Goal: Task Accomplishment & Management: Manage account settings

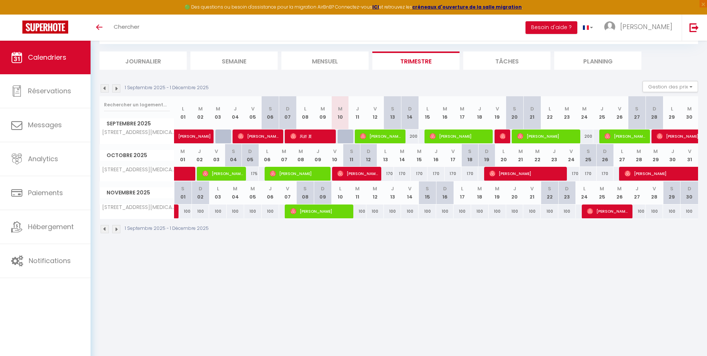
click at [410, 136] on div "200" at bounding box center [410, 136] width 18 height 14
type input "200"
type input "Dim 14 Septembre 2025"
type input "Lun 15 Septembre 2025"
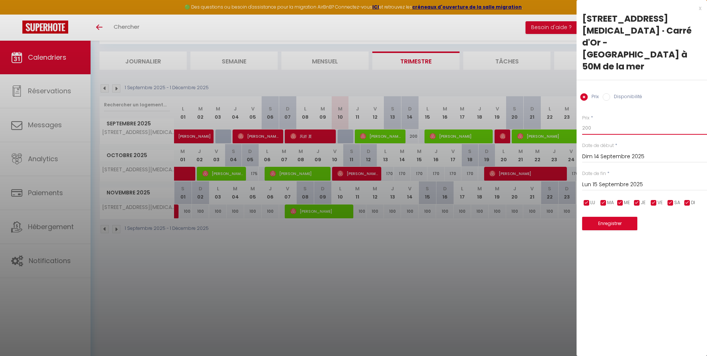
drag, startPoint x: 592, startPoint y: 102, endPoint x: 575, endPoint y: 107, distance: 17.9
click at [575, 107] on body "🟢 Des questions ou besoin d'assistance pour la migration AirBnB? Connectez-vous…" at bounding box center [353, 178] width 707 height 356
type input "150"
click at [605, 217] on button "Enregistrer" at bounding box center [609, 223] width 55 height 13
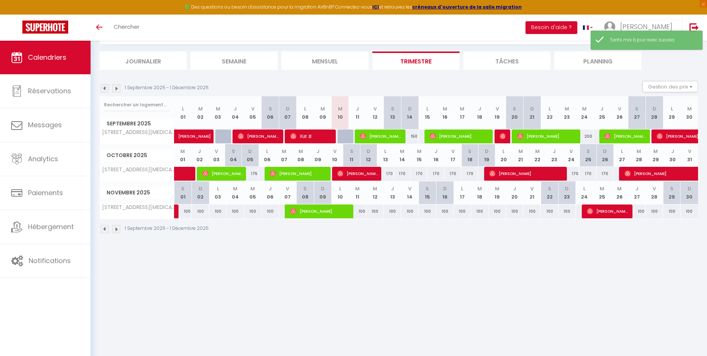
click at [589, 136] on div "200" at bounding box center [585, 136] width 18 height 14
type input "200"
type input "Mer 24 Septembre 2025"
type input "Jeu 25 Septembre 2025"
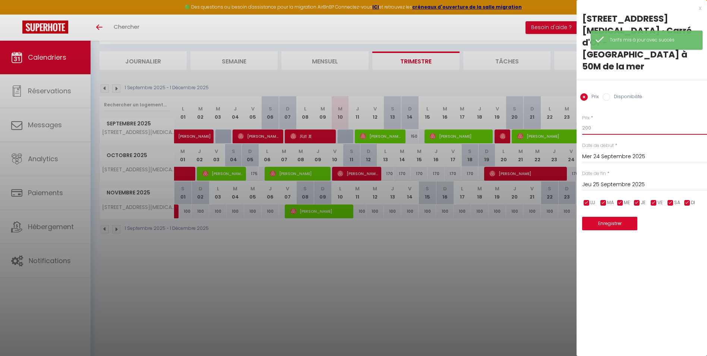
click at [593, 121] on input "200" at bounding box center [644, 127] width 125 height 13
drag, startPoint x: 592, startPoint y: 103, endPoint x: 581, endPoint y: 104, distance: 11.2
click at [581, 105] on div "Prix * 200 Statut * Disponible Indisponible Date de début * Mer 24 Septembre 20…" at bounding box center [642, 167] width 130 height 125
type input "150"
click at [614, 217] on button "Enregistrer" at bounding box center [609, 223] width 55 height 13
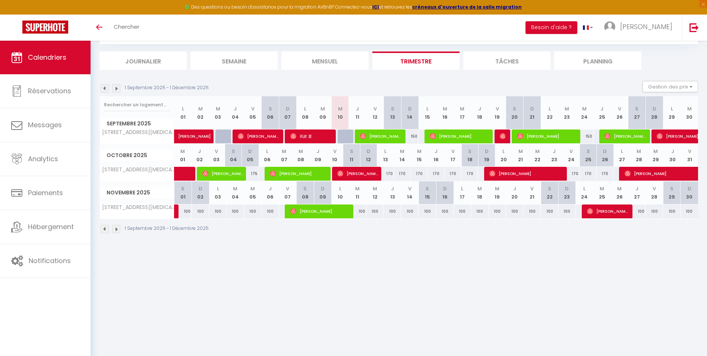
click at [413, 136] on div "150" at bounding box center [410, 136] width 18 height 14
type input "150"
select select "1"
type input "Dim 14 Septembre 2025"
type input "Lun 15 Septembre 2025"
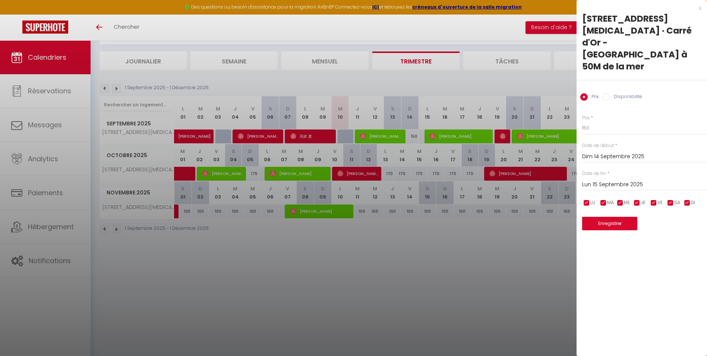
click at [615, 93] on label "Disponibilité" at bounding box center [626, 97] width 32 height 8
click at [610, 93] on input "Disponibilité" at bounding box center [606, 96] width 7 height 7
radio input "true"
radio input "false"
click at [598, 121] on select "Disponible Indisponible" at bounding box center [644, 128] width 125 height 14
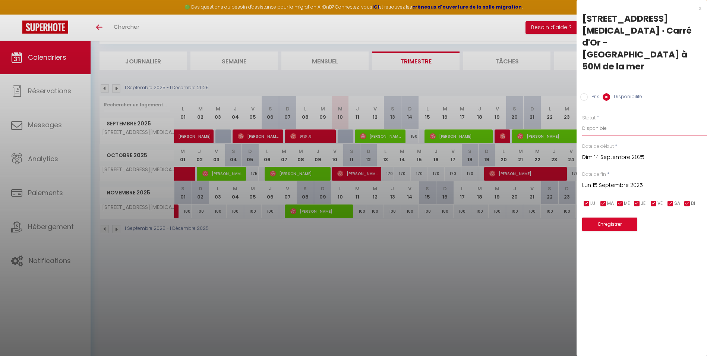
select select "0"
click at [582, 121] on select "Disponible Indisponible" at bounding box center [644, 128] width 125 height 14
click at [616, 217] on button "Enregistrer" at bounding box center [609, 223] width 55 height 13
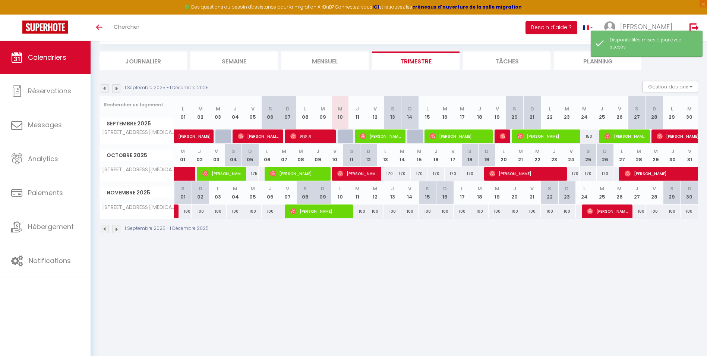
click at [587, 136] on div "150" at bounding box center [585, 136] width 18 height 14
select select "1"
type input "Mer 24 Septembre 2025"
type input "Jeu 25 Septembre 2025"
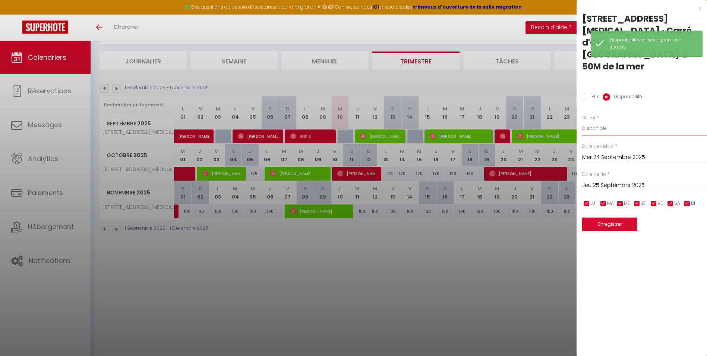
click at [595, 121] on select "Disponible Indisponible" at bounding box center [644, 128] width 125 height 14
select select "0"
click at [582, 121] on select "Disponible Indisponible" at bounding box center [644, 128] width 125 height 14
click at [611, 217] on button "Enregistrer" at bounding box center [609, 223] width 55 height 13
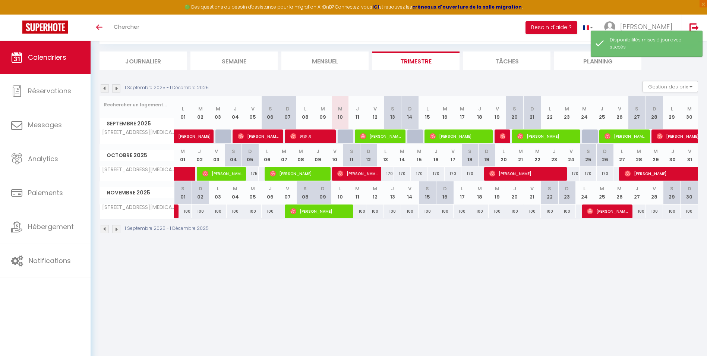
click at [252, 173] on div "175" at bounding box center [250, 174] width 17 height 14
select select "1"
type input "Dim 05 Octobre 2025"
type input "Lun 06 Octobre 2025"
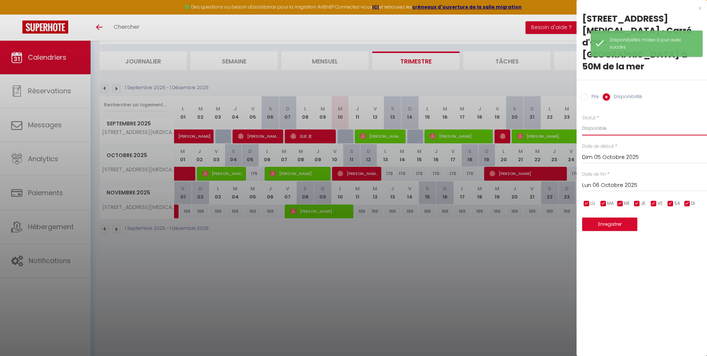
click at [601, 121] on select "Disponible Indisponible" at bounding box center [644, 128] width 125 height 14
select select "0"
click at [582, 121] on select "Disponible Indisponible" at bounding box center [644, 128] width 125 height 14
click at [609, 217] on button "Enregistrer" at bounding box center [609, 223] width 55 height 13
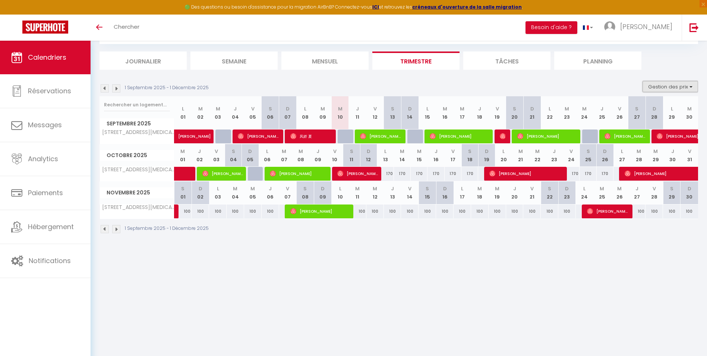
click at [677, 89] on button "Gestion des prix" at bounding box center [671, 86] width 56 height 11
click at [655, 109] on input "Nb Nuits minimum" at bounding box center [664, 109] width 67 height 7
checkbox input "true"
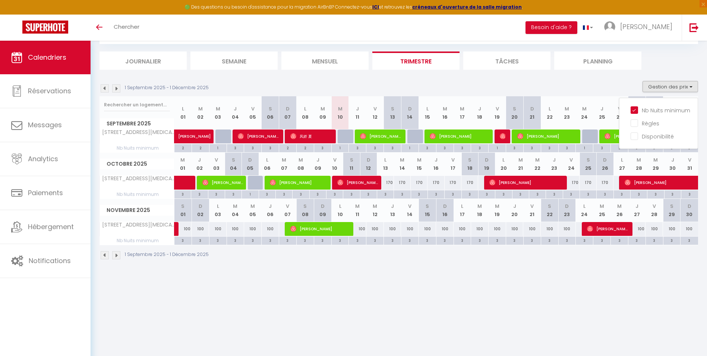
click at [572, 196] on div "3" at bounding box center [571, 193] width 16 height 7
type input "3"
type input "Ven 24 Octobre 2025"
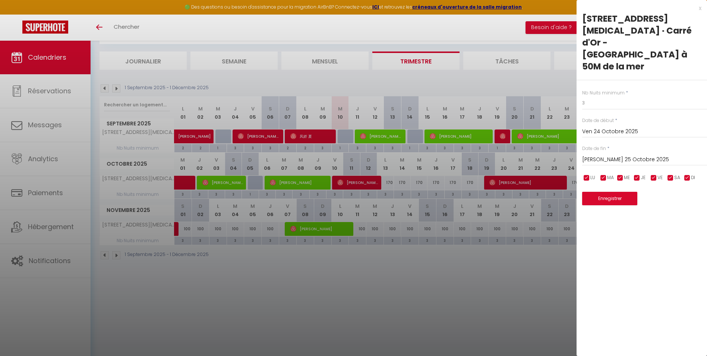
click at [620, 155] on input "[PERSON_NAME] 25 Octobre 2025" at bounding box center [644, 160] width 125 height 10
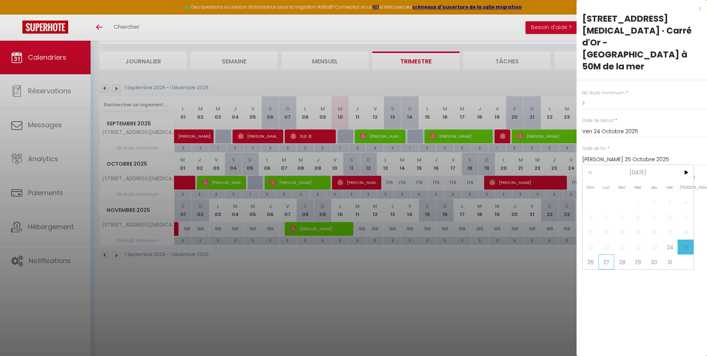
click at [607, 254] on span "27" at bounding box center [607, 261] width 16 height 15
type input "Lun 27 Octobre 2025"
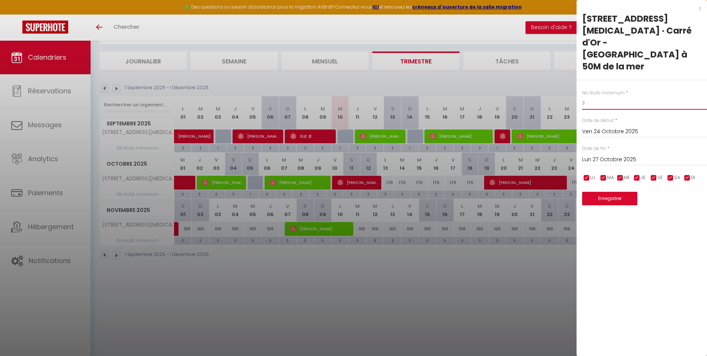
drag, startPoint x: 592, startPoint y: 77, endPoint x: 581, endPoint y: 79, distance: 10.9
click at [581, 80] on div "Nb Nuits minimum * 3 Date de début * Ven 24 Octobre 2025 < [DATE] > Dim Lun Mar…" at bounding box center [642, 142] width 130 height 125
type input "2"
click at [615, 192] on button "Enregistrer" at bounding box center [609, 198] width 55 height 13
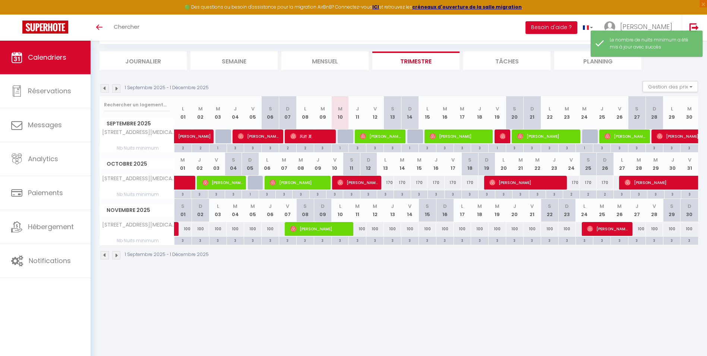
click at [453, 282] on body "🟢 Des questions ou besoin d'assistance pour la migration AirBnB? Connectez-vous…" at bounding box center [353, 178] width 707 height 356
